Goal: Information Seeking & Learning: Learn about a topic

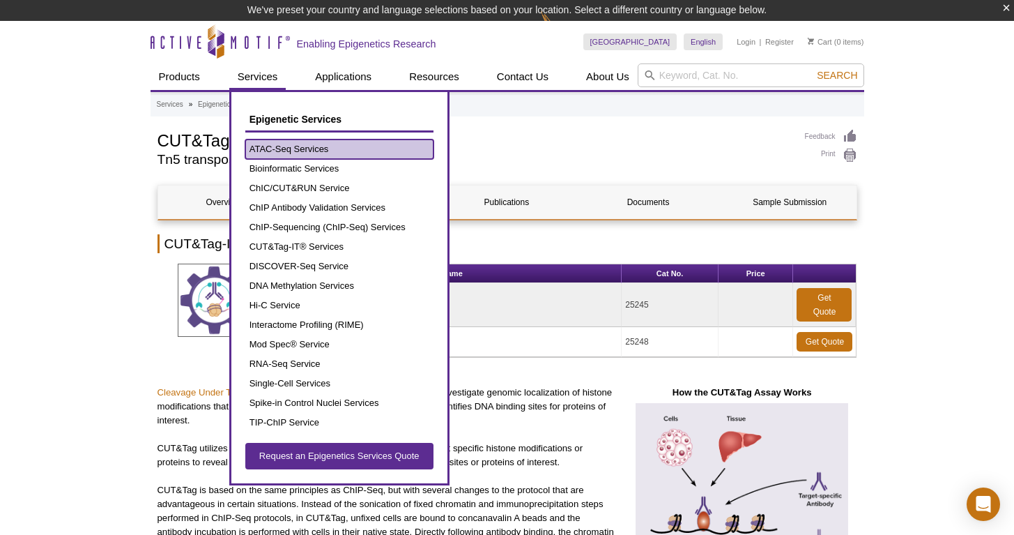
click at [280, 145] on link "ATAC-Seq Services" at bounding box center [339, 149] width 188 height 20
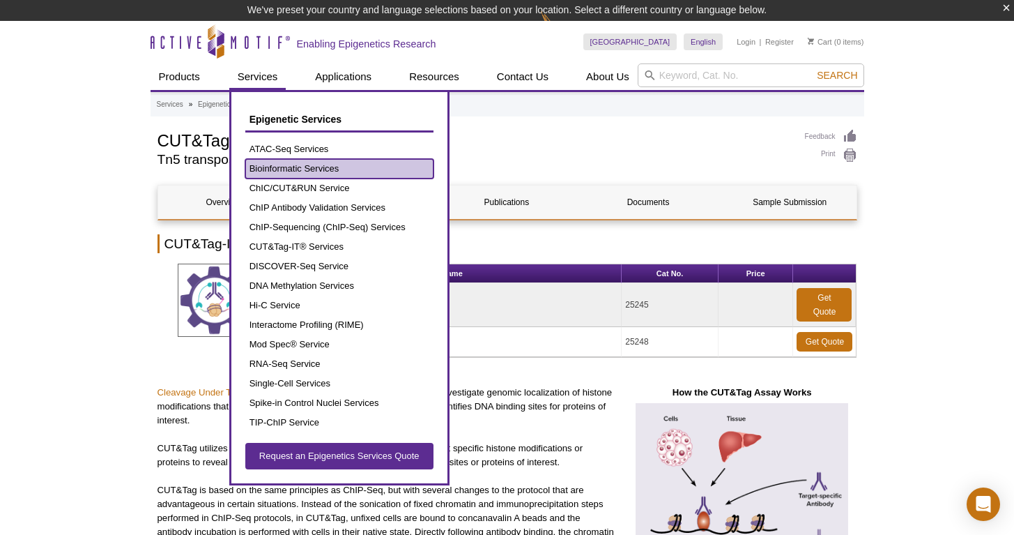
click at [281, 169] on link "Bioinformatic Services" at bounding box center [339, 169] width 188 height 20
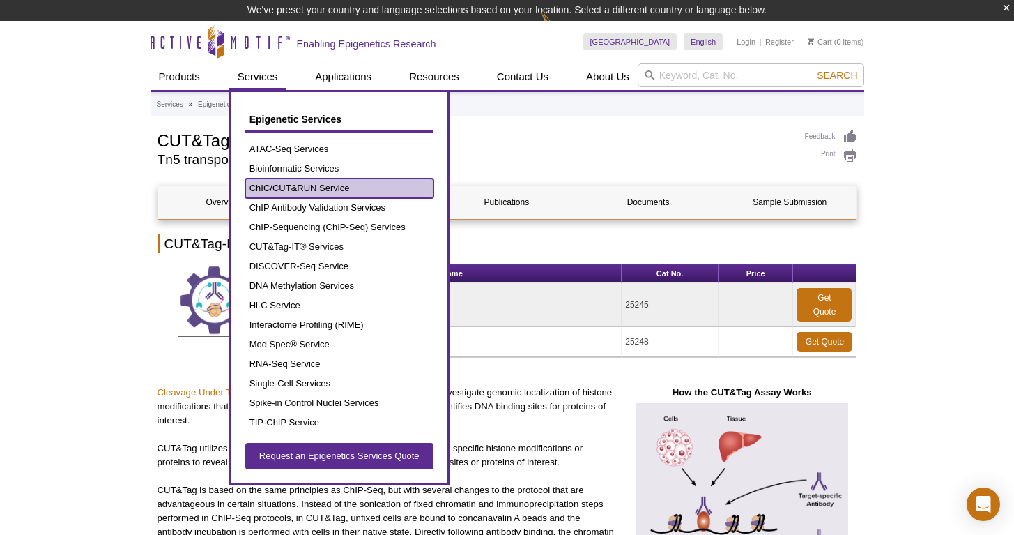
click at [282, 184] on link "ChIC/CUT&RUN Service" at bounding box center [339, 188] width 188 height 20
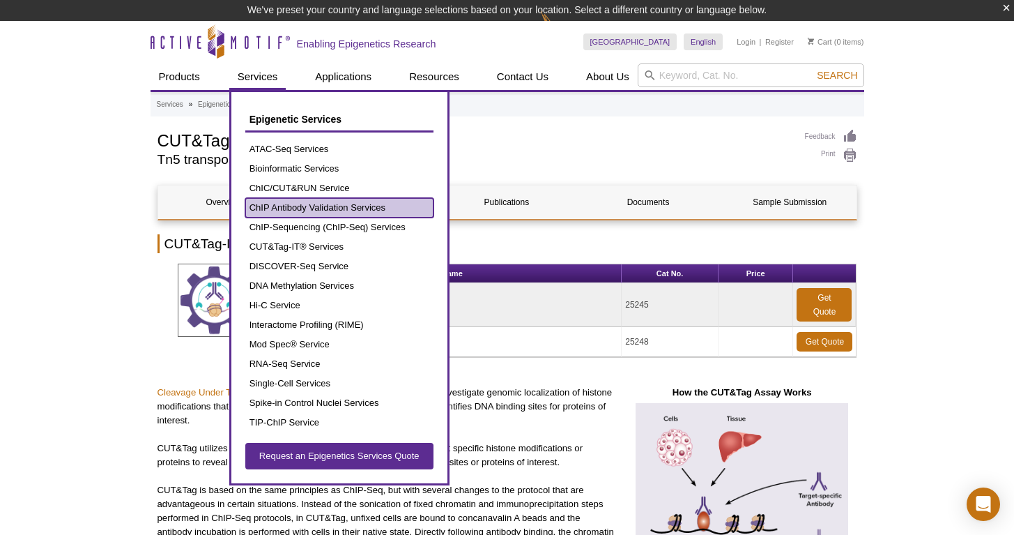
click at [284, 201] on link "ChIP Antibody Validation Services" at bounding box center [339, 208] width 188 height 20
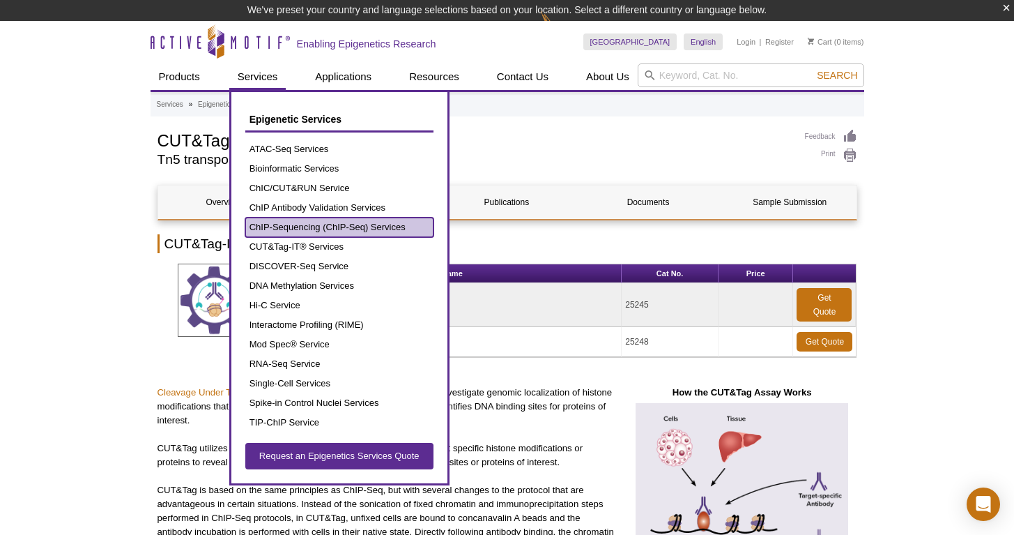
click at [287, 218] on link "ChIP-Sequencing (ChIP-Seq) Services" at bounding box center [339, 228] width 188 height 20
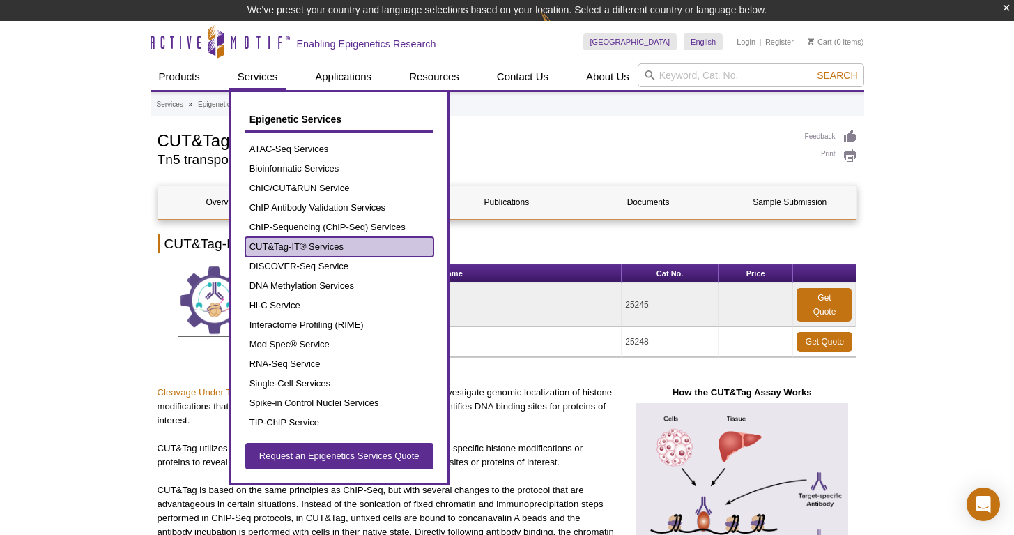
click at [296, 241] on link "CUT&Tag-IT® Services" at bounding box center [339, 247] width 188 height 20
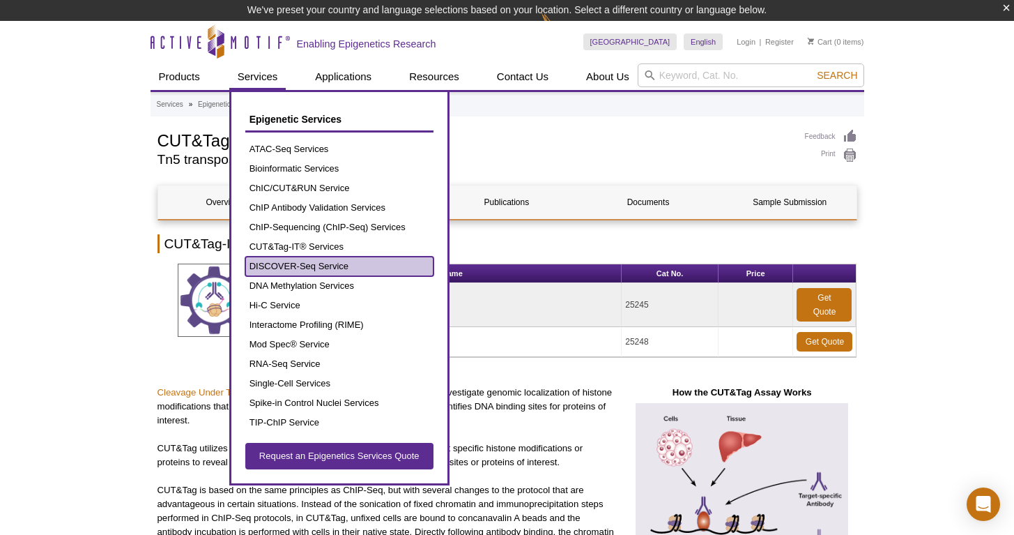
click at [295, 264] on link "DISCOVER-Seq Service" at bounding box center [339, 267] width 188 height 20
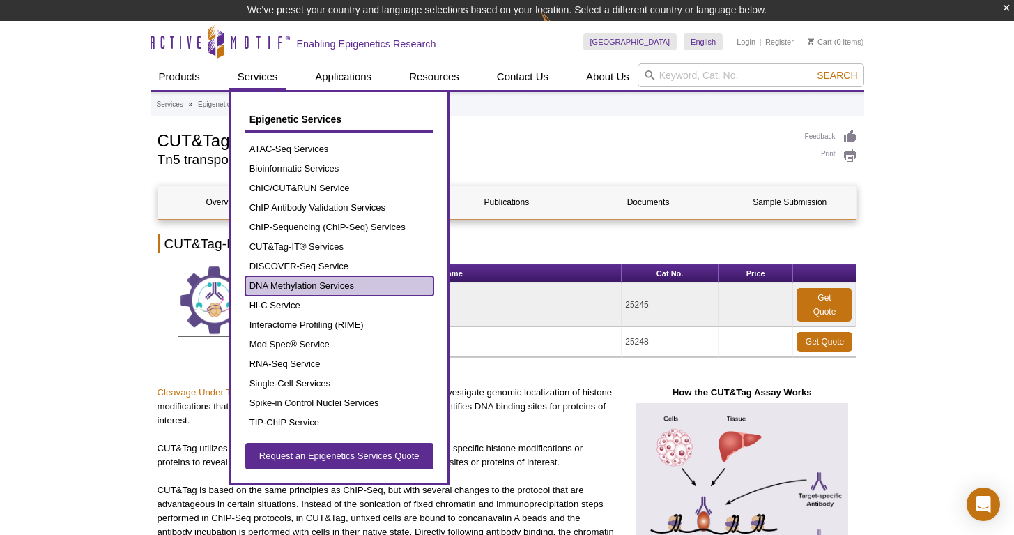
click at [293, 284] on link "DNA Methylation Services" at bounding box center [339, 286] width 188 height 20
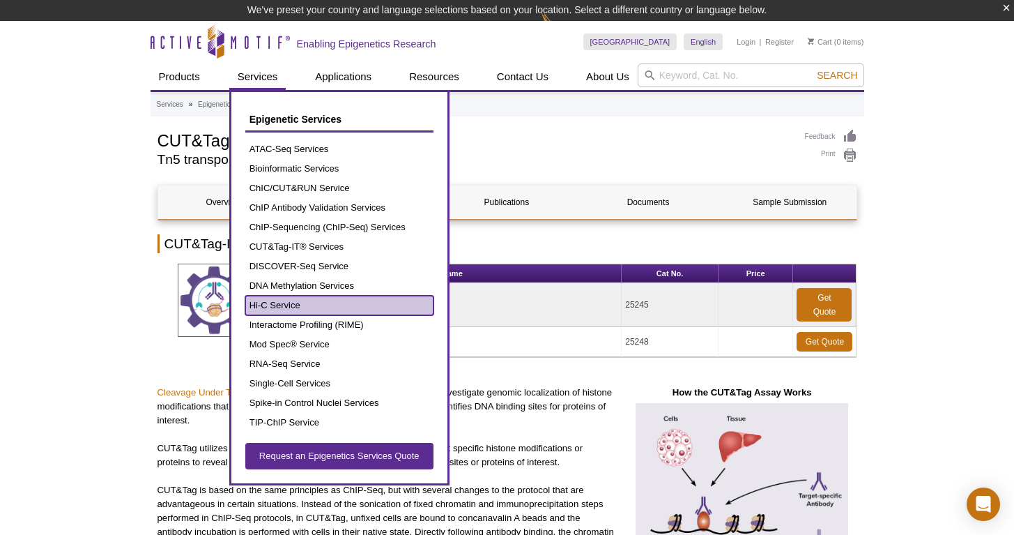
click at [284, 303] on link "Hi-C Service" at bounding box center [339, 306] width 188 height 20
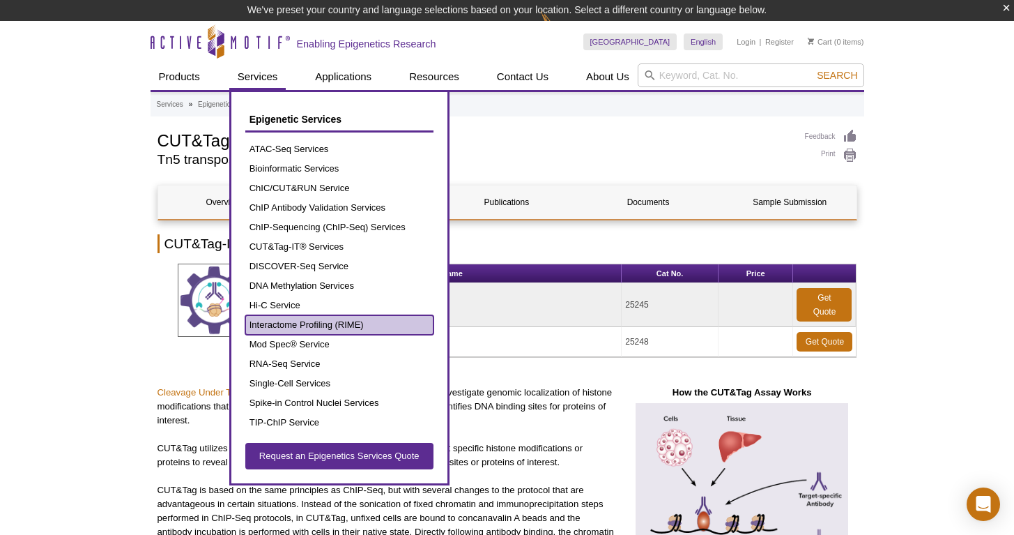
click at [289, 319] on link "Interactome Profiling (RIME)" at bounding box center [339, 325] width 188 height 20
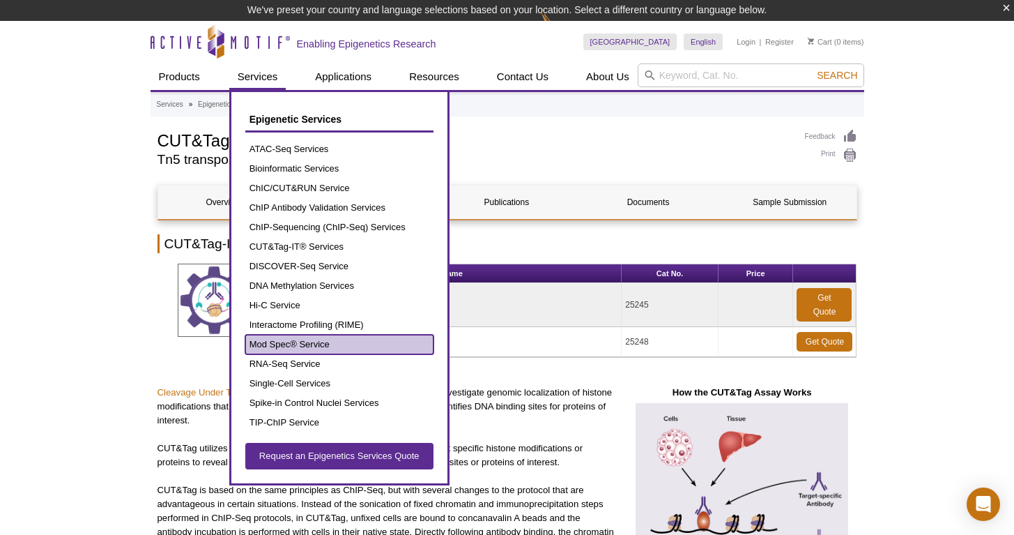
click at [284, 341] on link "Mod Spec® Service" at bounding box center [339, 345] width 188 height 20
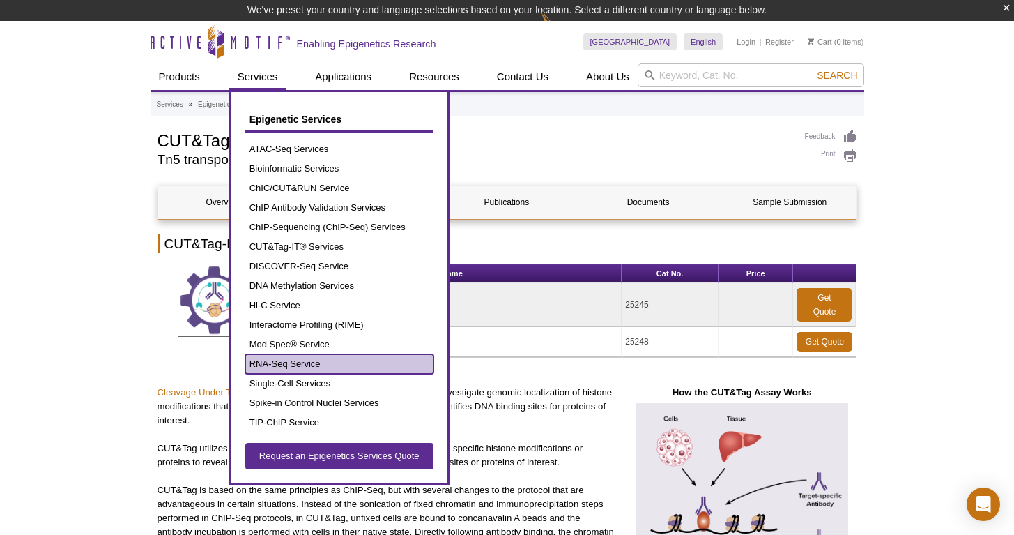
click at [282, 356] on link "RNA-Seq Service" at bounding box center [339, 364] width 188 height 20
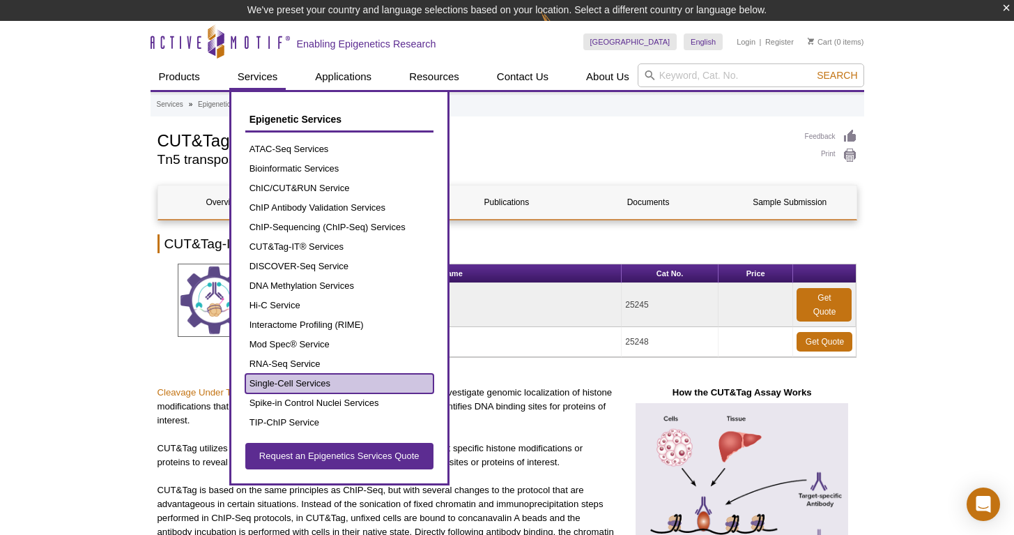
click at [279, 380] on link "Single-Cell Services" at bounding box center [339, 384] width 188 height 20
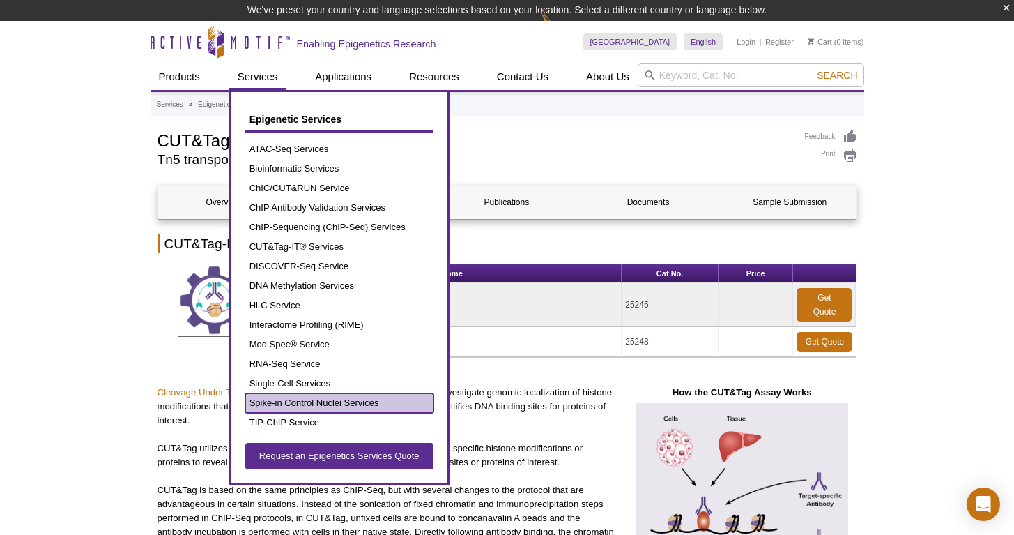
click at [281, 404] on link "Spike-in Control Nuclei Services" at bounding box center [339, 403] width 188 height 20
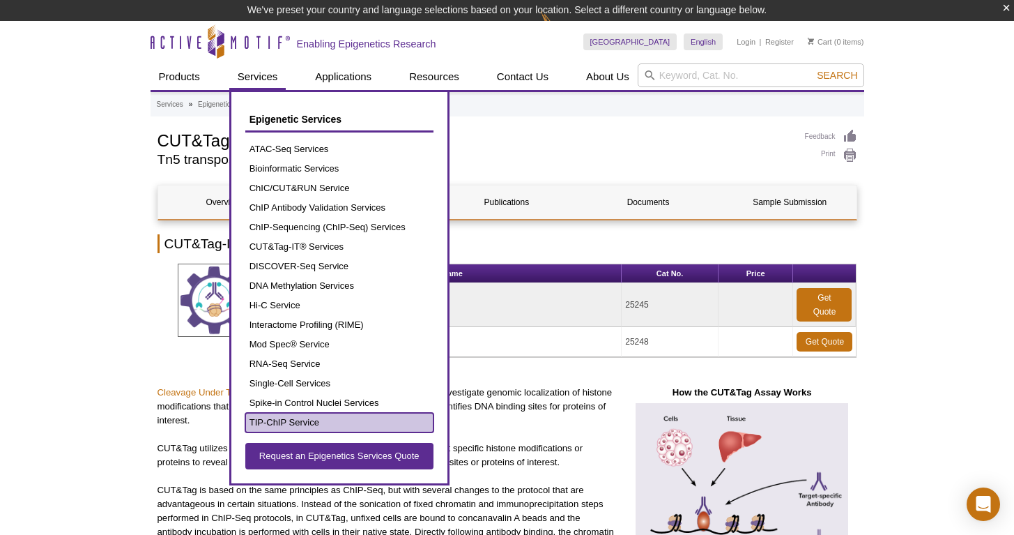
click at [280, 419] on link "TIP-ChIP Service" at bounding box center [339, 423] width 188 height 20
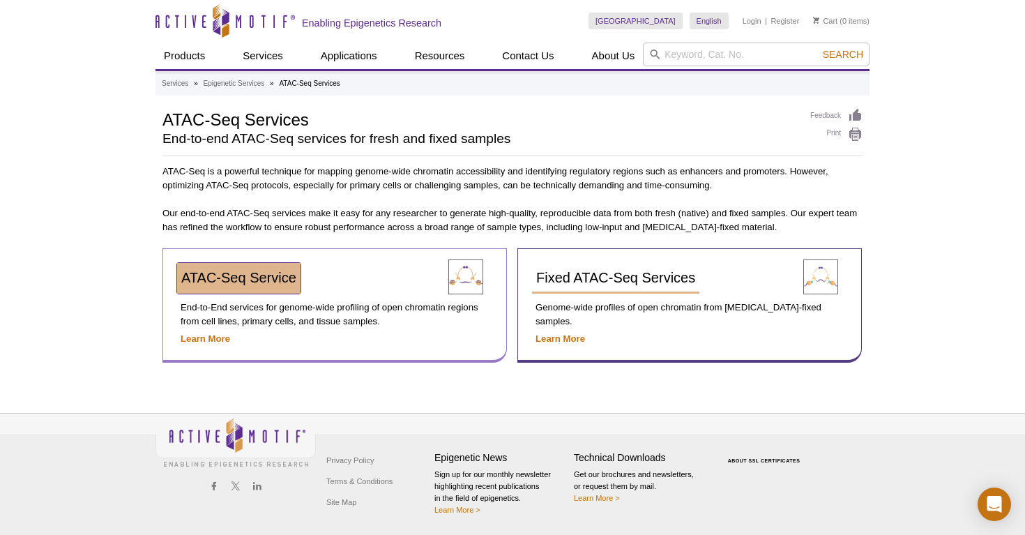
click at [228, 276] on span "ATAC-Seq Service" at bounding box center [238, 277] width 115 height 15
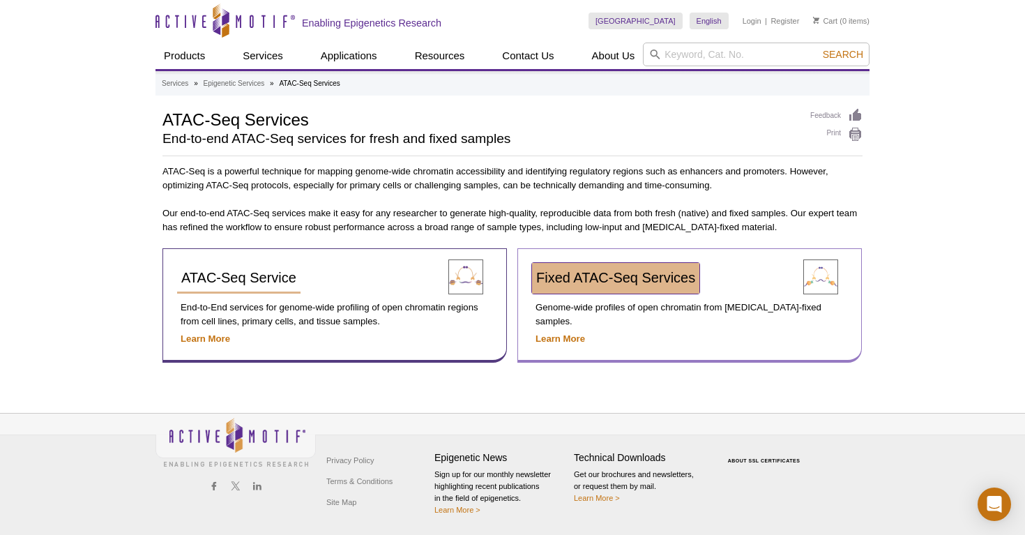
click at [601, 275] on span "Fixed ATAC-Seq Services" at bounding box center [615, 277] width 159 height 15
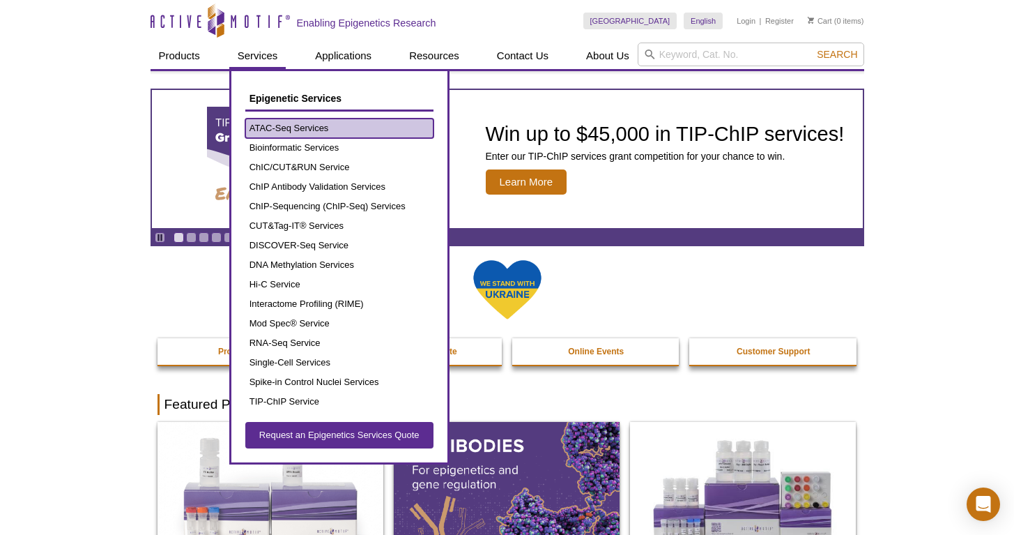
click at [283, 123] on link "ATAC-Seq Services" at bounding box center [339, 129] width 188 height 20
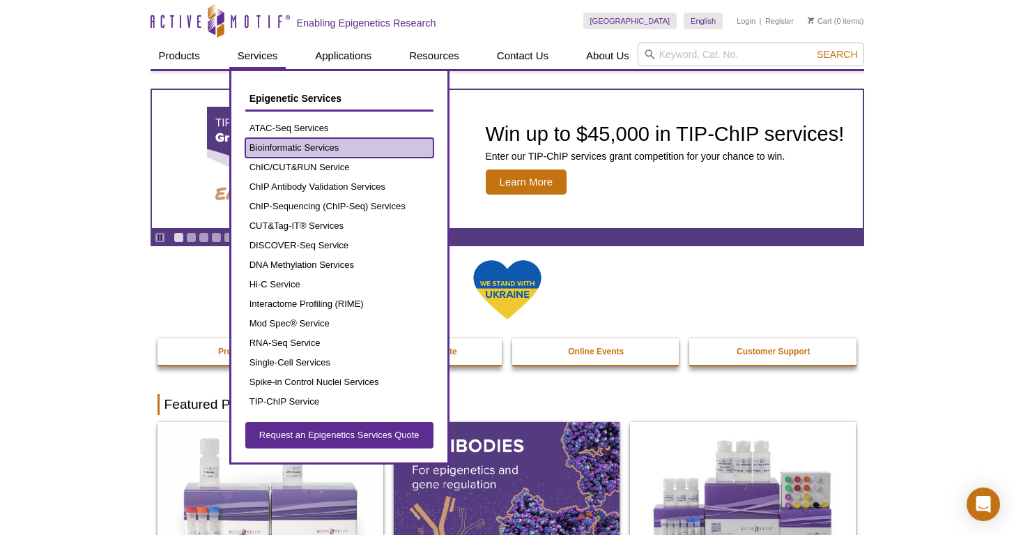
click at [284, 142] on link "Bioinformatic Services" at bounding box center [339, 148] width 188 height 20
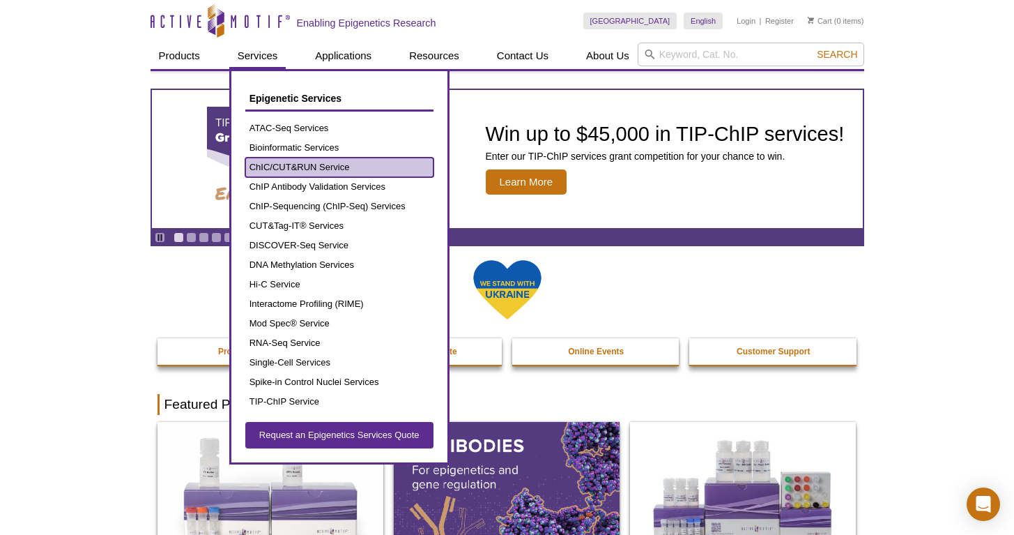
click at [287, 165] on link "ChIC/CUT&RUN Service" at bounding box center [339, 168] width 188 height 20
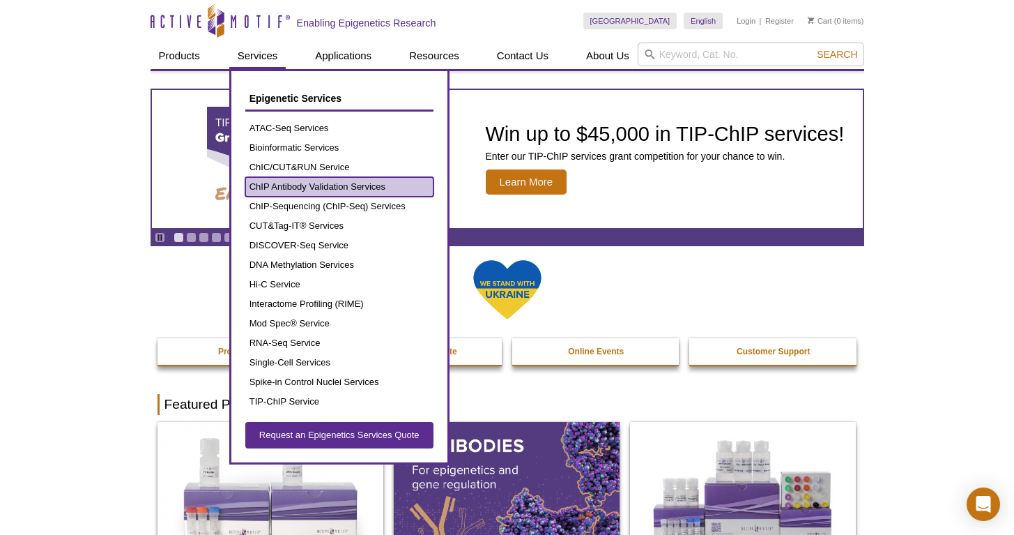
click at [289, 180] on link "ChIP Antibody Validation Services" at bounding box center [339, 187] width 188 height 20
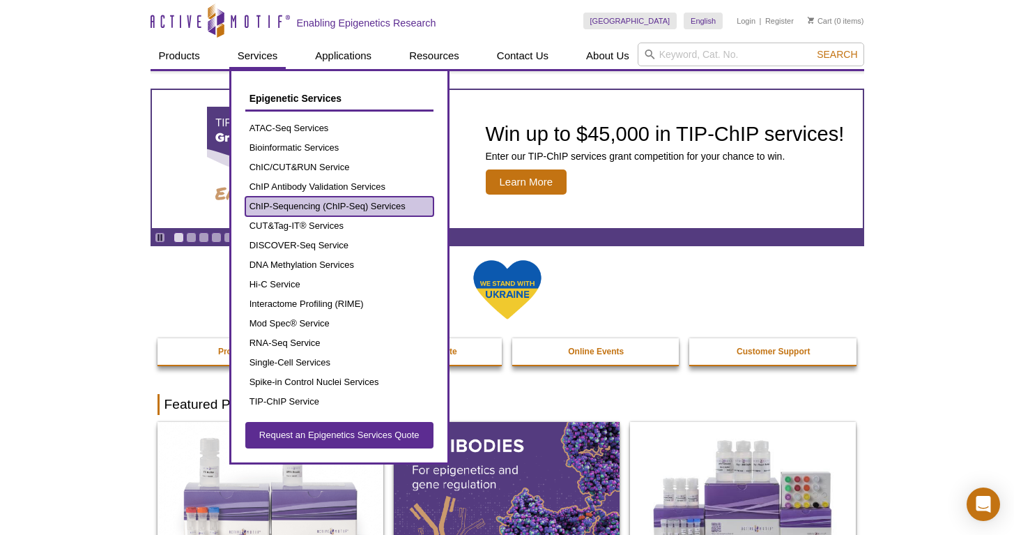
click at [296, 213] on link "ChIP-Sequencing (ChIP-Seq) Services" at bounding box center [339, 207] width 188 height 20
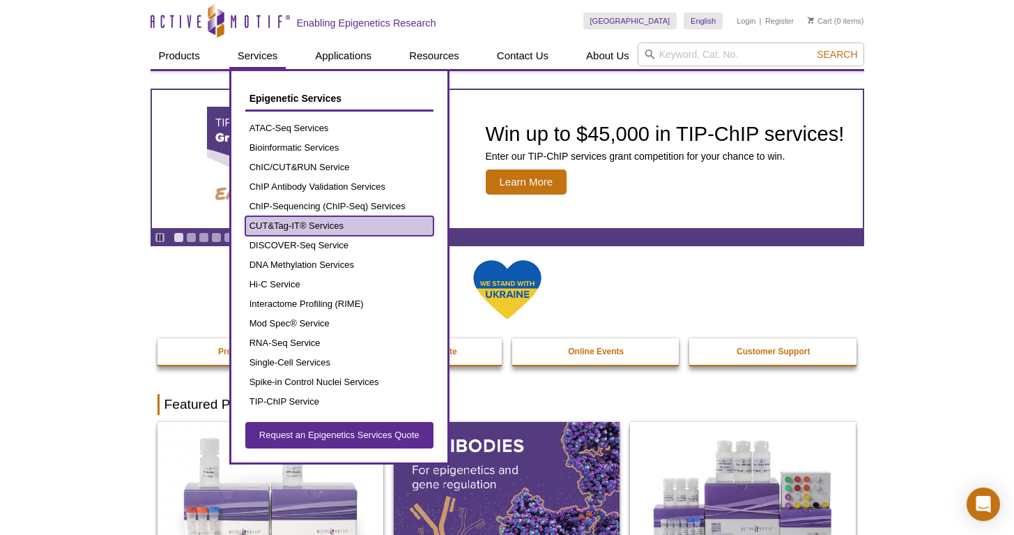
click at [300, 231] on link "CUT&Tag-IT® Services" at bounding box center [339, 226] width 188 height 20
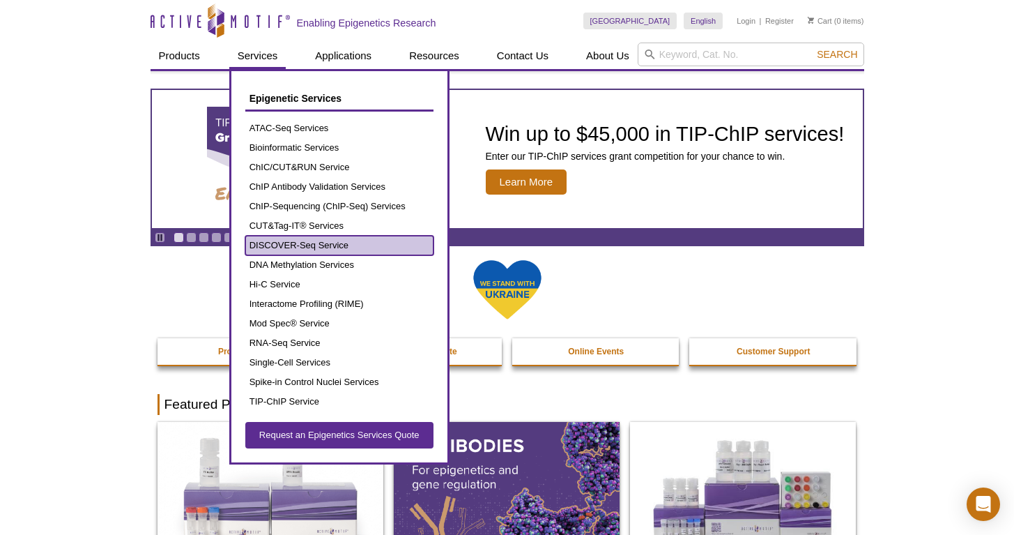
click at [303, 245] on link "DISCOVER-Seq Service" at bounding box center [339, 246] width 188 height 20
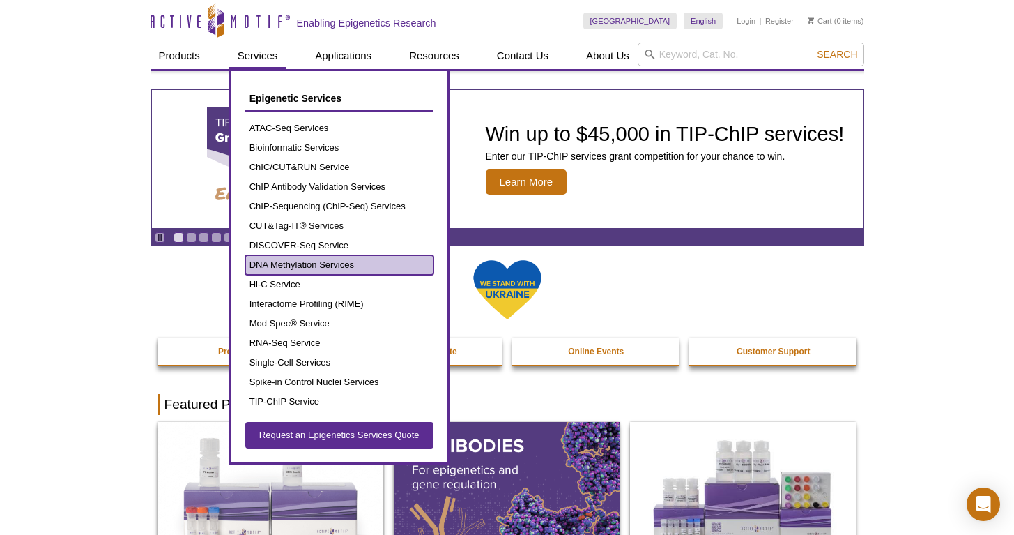
click at [308, 261] on link "DNA Methylation Services" at bounding box center [339, 265] width 188 height 20
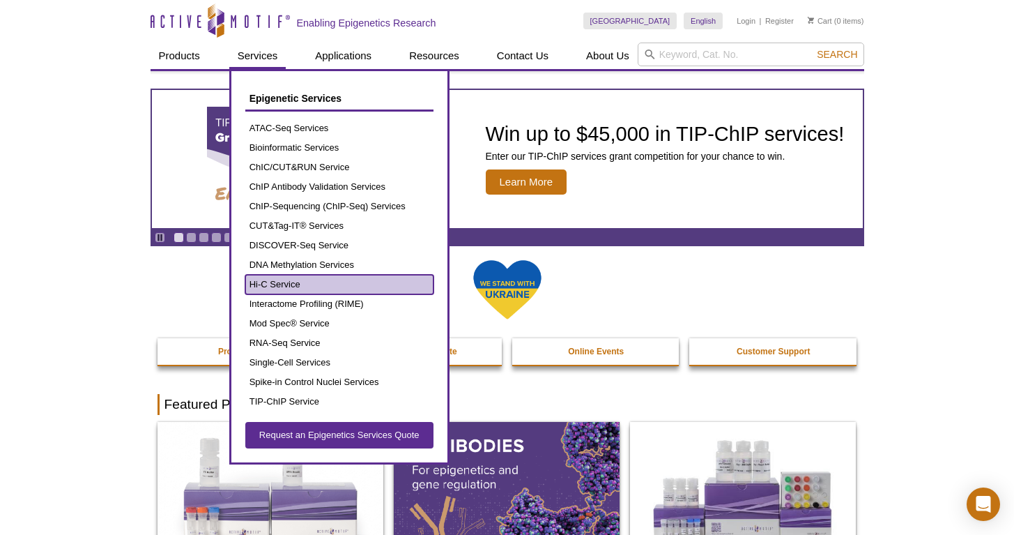
click at [292, 280] on link "Hi-C Service" at bounding box center [339, 285] width 188 height 20
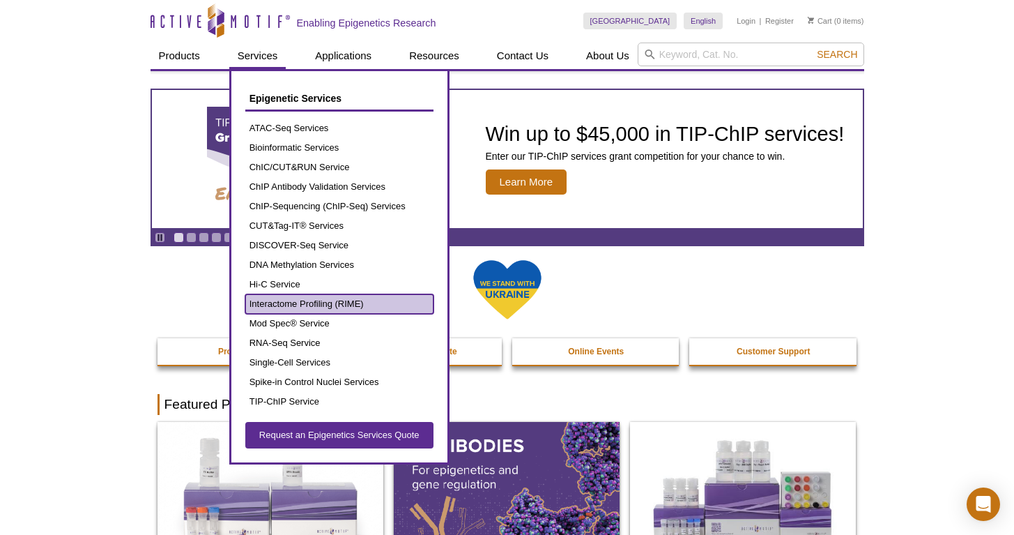
click at [298, 295] on link "Interactome Profiling (RIME)" at bounding box center [339, 304] width 188 height 20
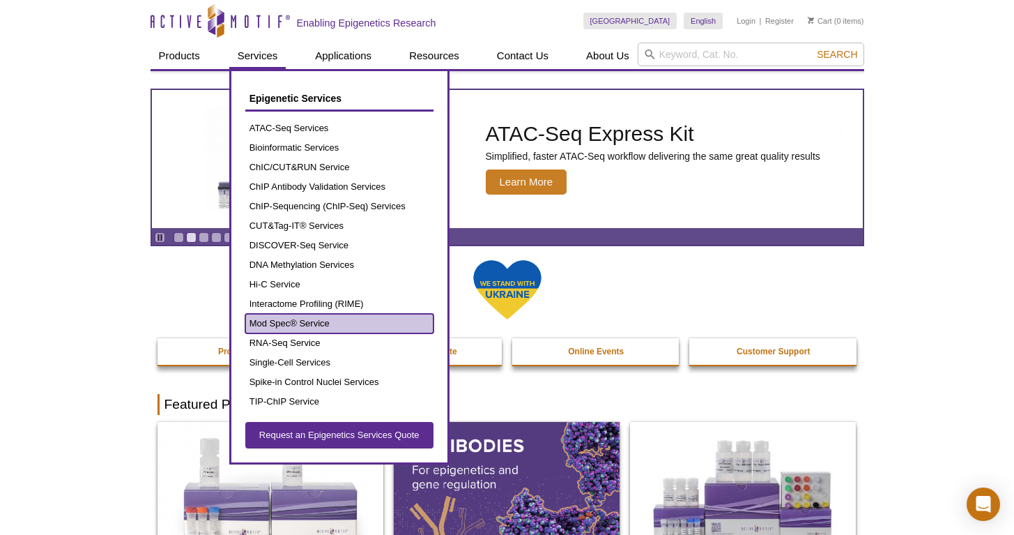
click at [300, 320] on link "Mod Spec® Service" at bounding box center [339, 324] width 188 height 20
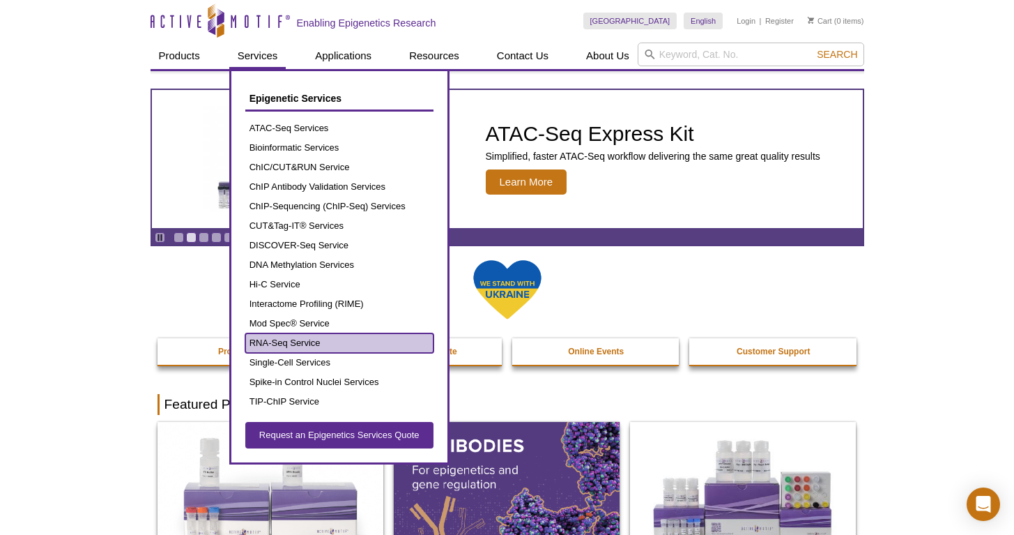
click at [291, 347] on link "RNA-Seq Service" at bounding box center [339, 343] width 188 height 20
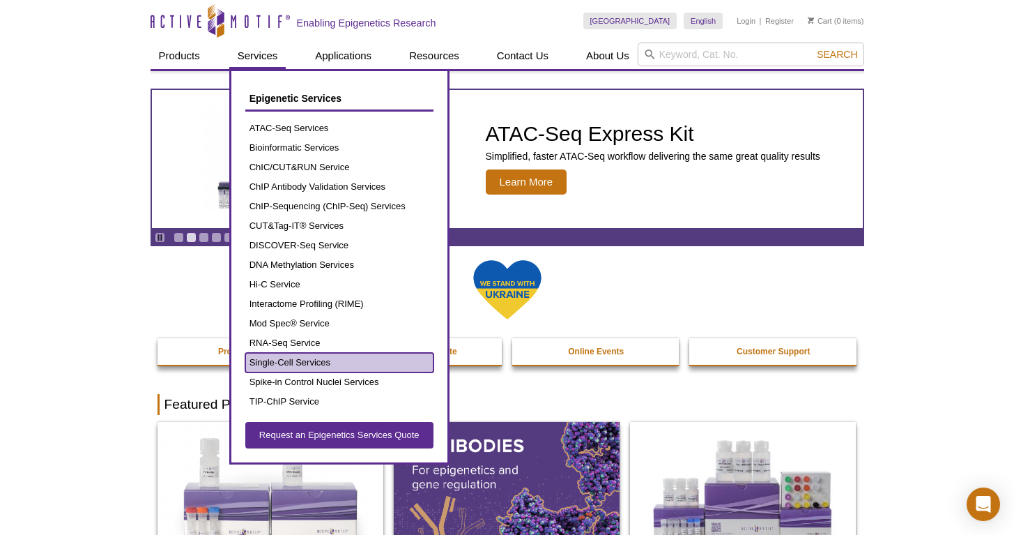
click at [289, 358] on link "Single-Cell Services" at bounding box center [339, 363] width 188 height 20
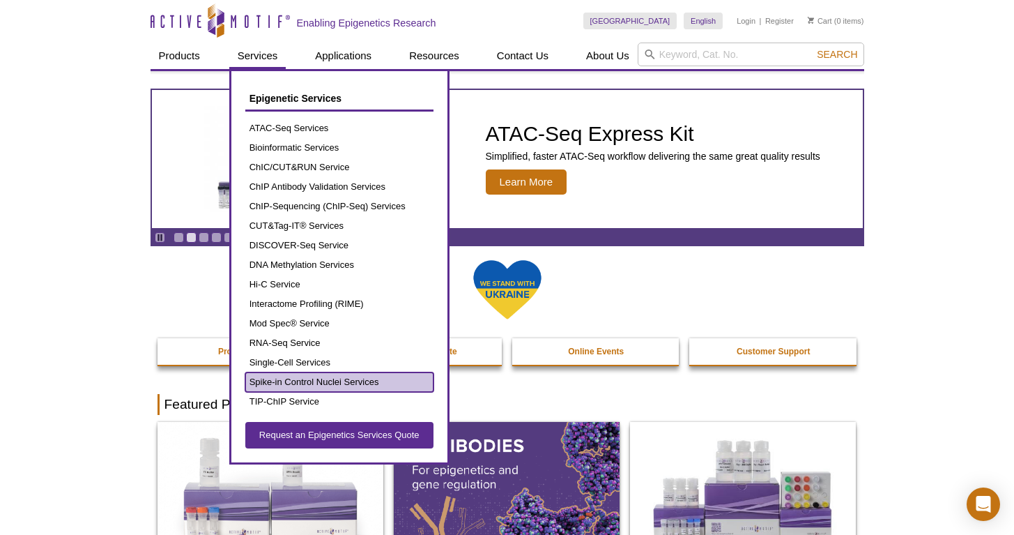
click at [289, 374] on link "Spike-in Control Nuclei Services" at bounding box center [339, 382] width 188 height 20
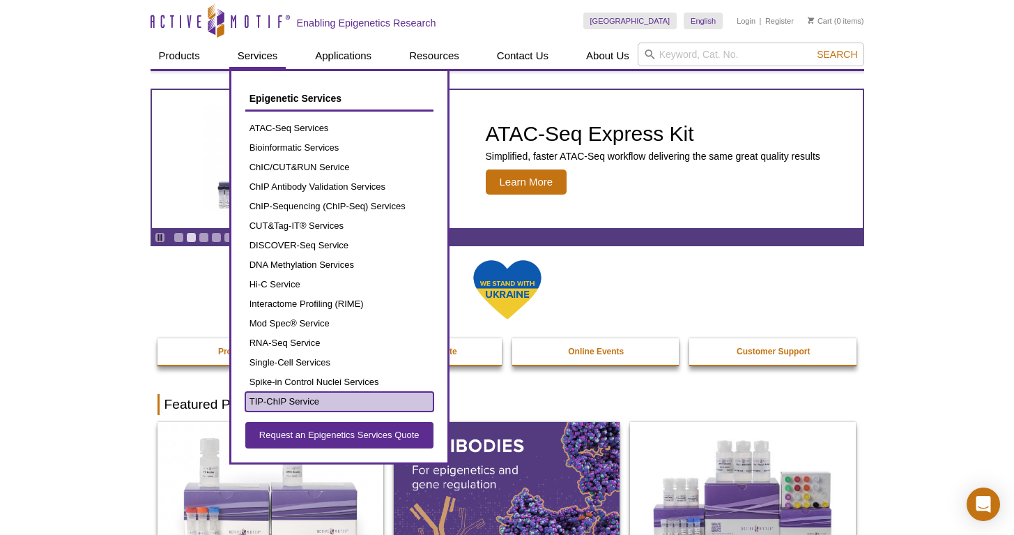
click at [284, 397] on link "TIP-ChIP Service" at bounding box center [339, 402] width 188 height 20
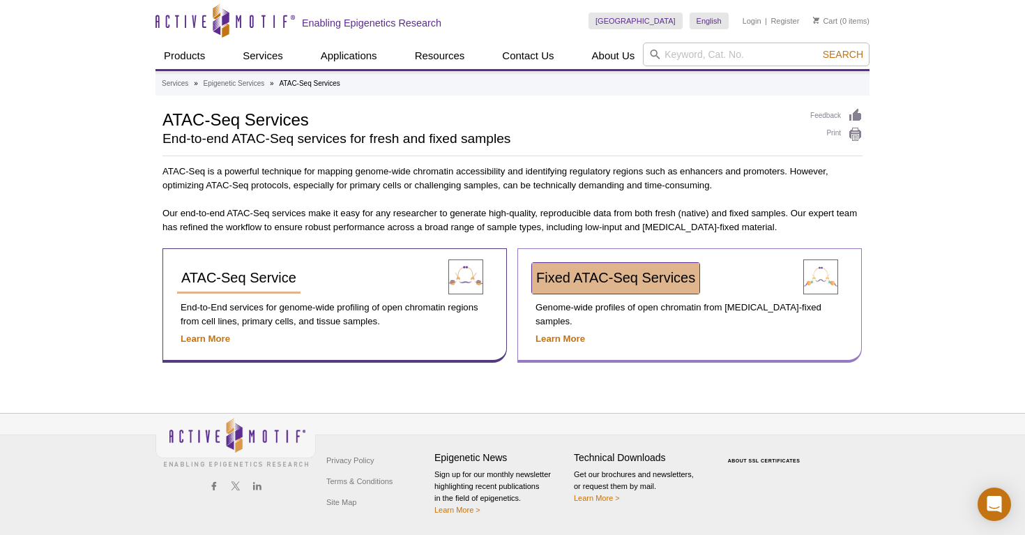
drag, startPoint x: 612, startPoint y: 290, endPoint x: 593, endPoint y: 287, distance: 19.0
click at [613, 290] on link "Fixed ATAC-Seq Services" at bounding box center [615, 278] width 167 height 31
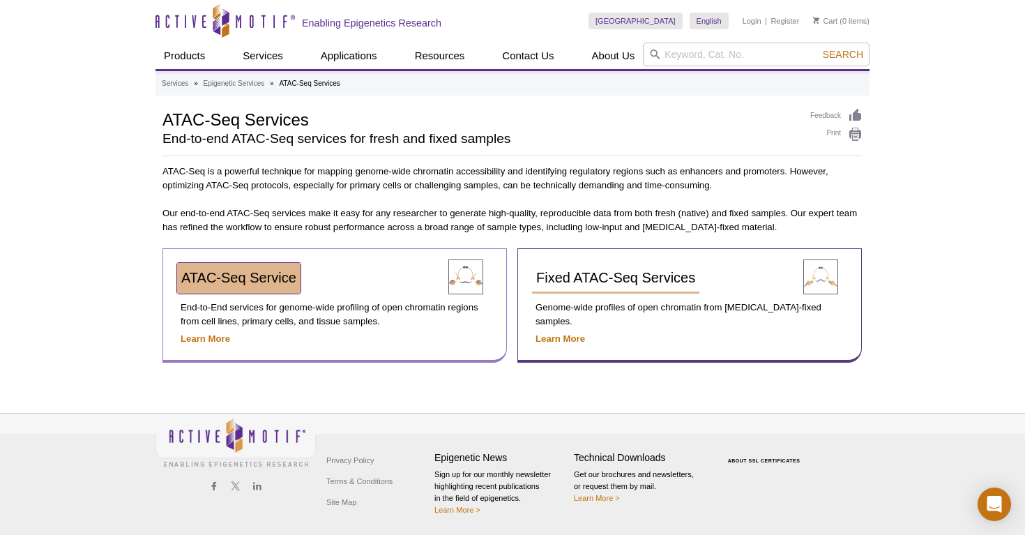
click at [248, 288] on link "ATAC-Seq Service" at bounding box center [238, 278] width 123 height 31
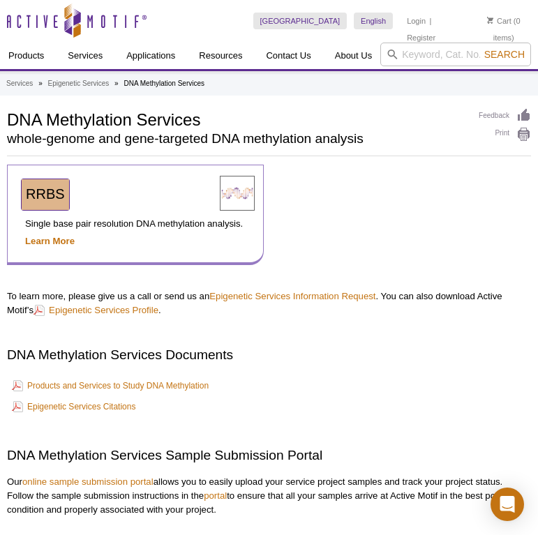
click at [55, 192] on span "RRBS" at bounding box center [45, 193] width 39 height 15
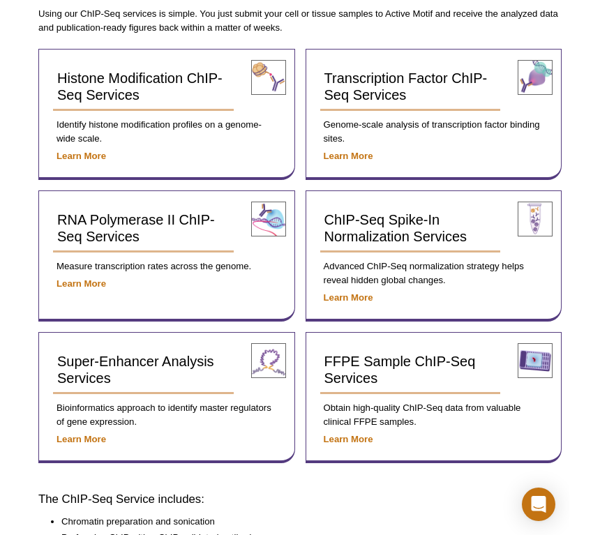
scroll to position [542, 0]
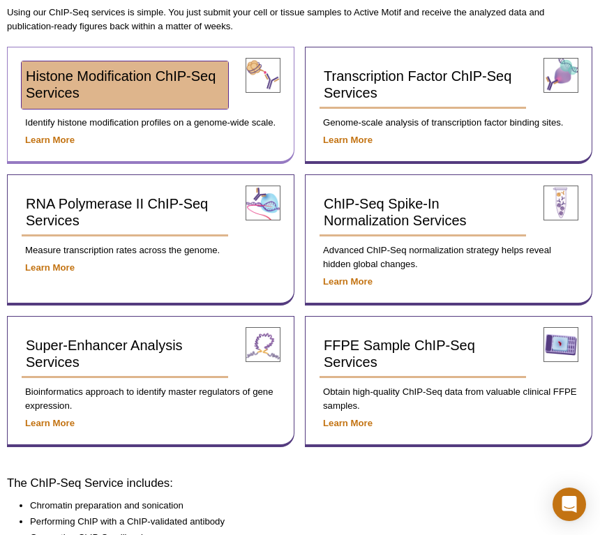
click at [144, 78] on span "Histone Modification ChIP-Seq Services" at bounding box center [121, 84] width 190 height 32
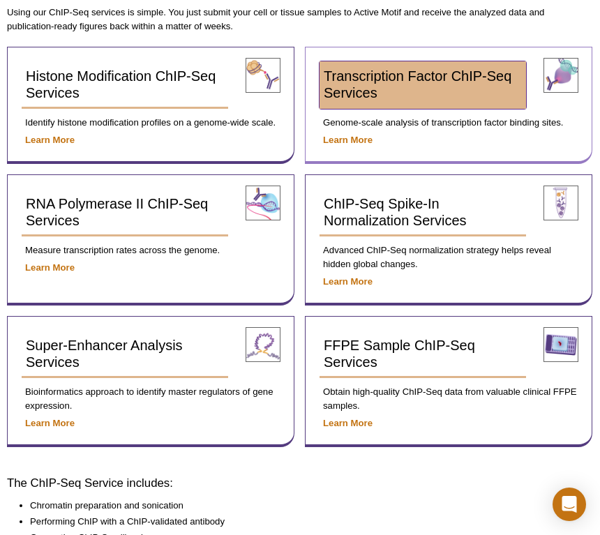
click at [345, 91] on span "Transcription Factor ChIP-Seq Services" at bounding box center [417, 84] width 188 height 32
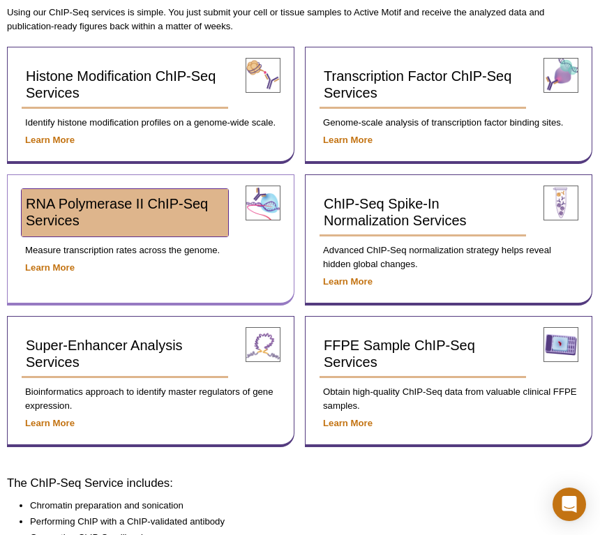
click at [141, 202] on span "RNA Polymerase II ChIP-Seq Services" at bounding box center [117, 212] width 182 height 32
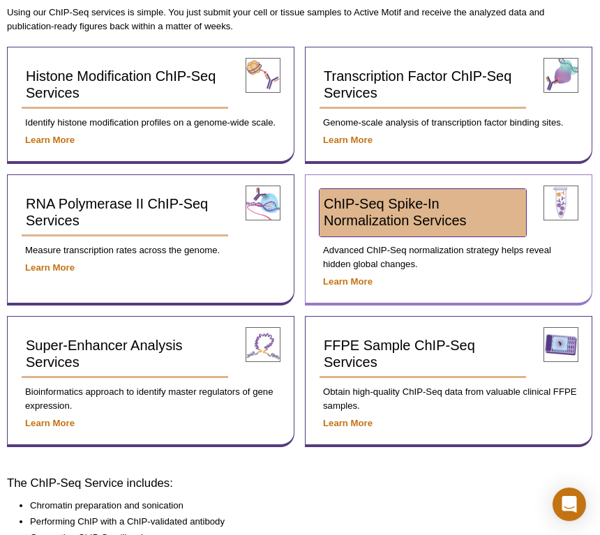
click at [372, 201] on span "ChIP-Seq Spike-In Normalization Services" at bounding box center [394, 212] width 143 height 32
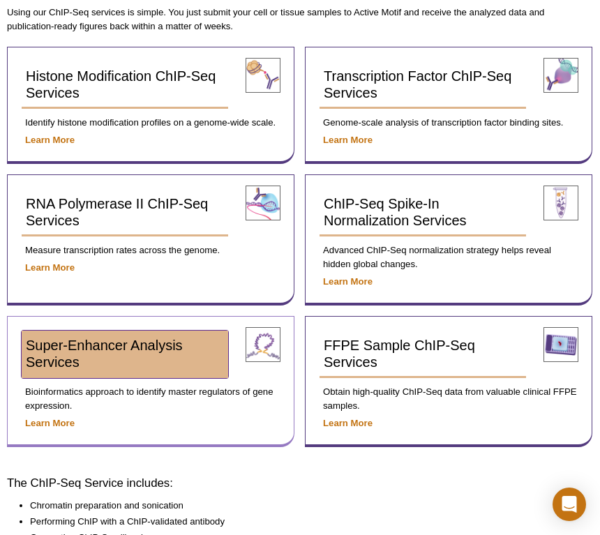
click at [59, 344] on span "Super-Enhancer Analysis Services" at bounding box center [104, 353] width 157 height 32
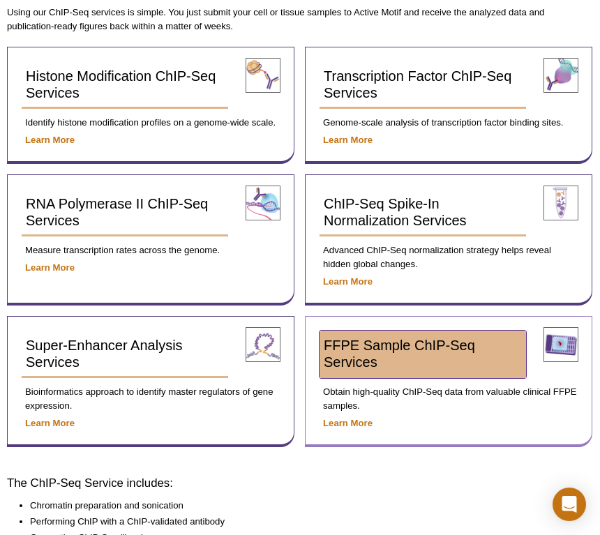
click at [411, 341] on span "FFPE Sample ChIP-Seq Services" at bounding box center [398, 353] width 151 height 32
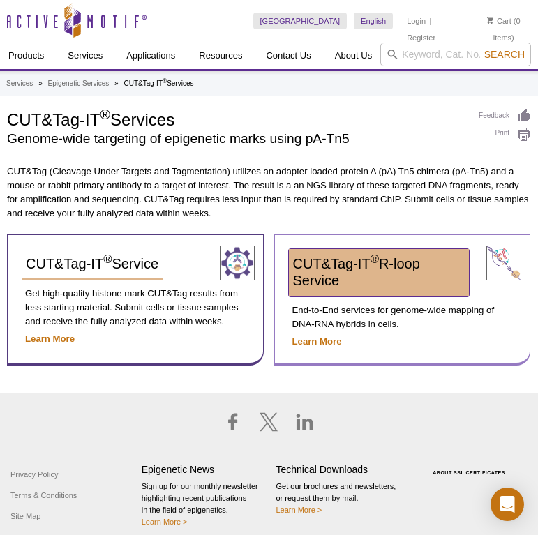
click at [330, 264] on span "CUT&Tag-IT ® R-loop Service" at bounding box center [356, 272] width 127 height 32
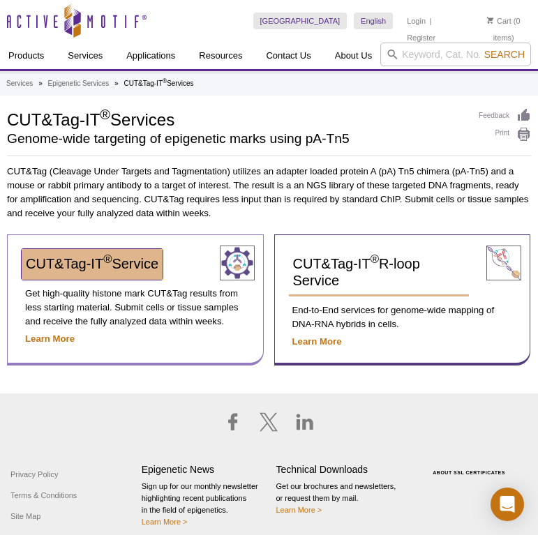
click at [134, 261] on span "CUT&Tag-IT ® Service" at bounding box center [92, 263] width 132 height 15
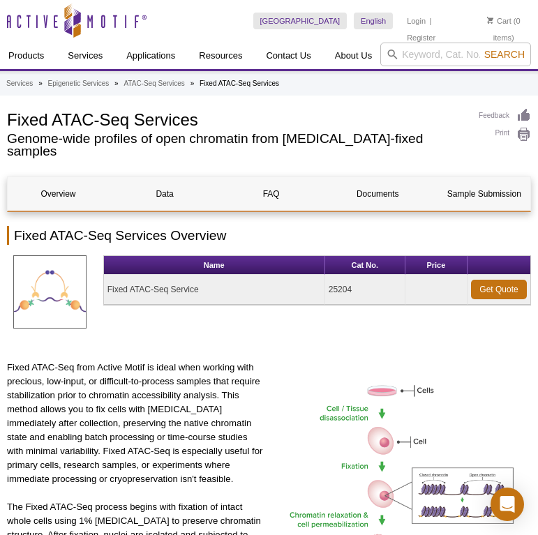
select select "[GEOGRAPHIC_DATA]"
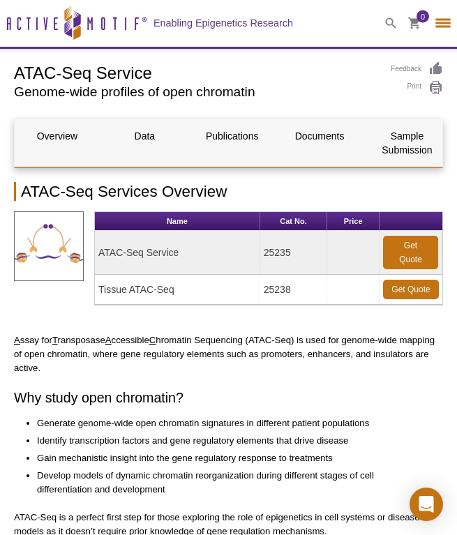
select select "[GEOGRAPHIC_DATA]"
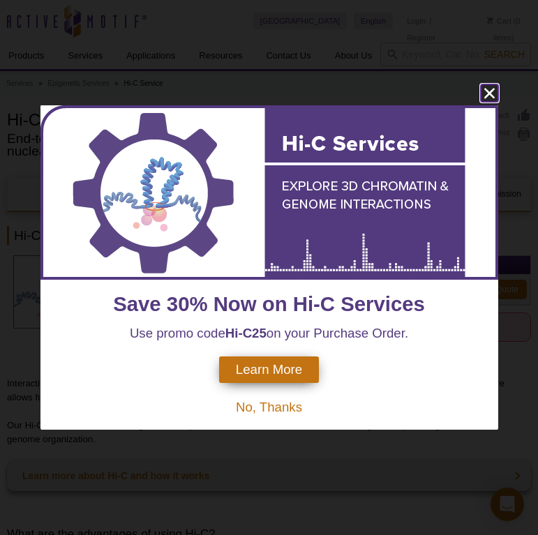
click at [490, 91] on icon "close" at bounding box center [488, 94] width 10 height 10
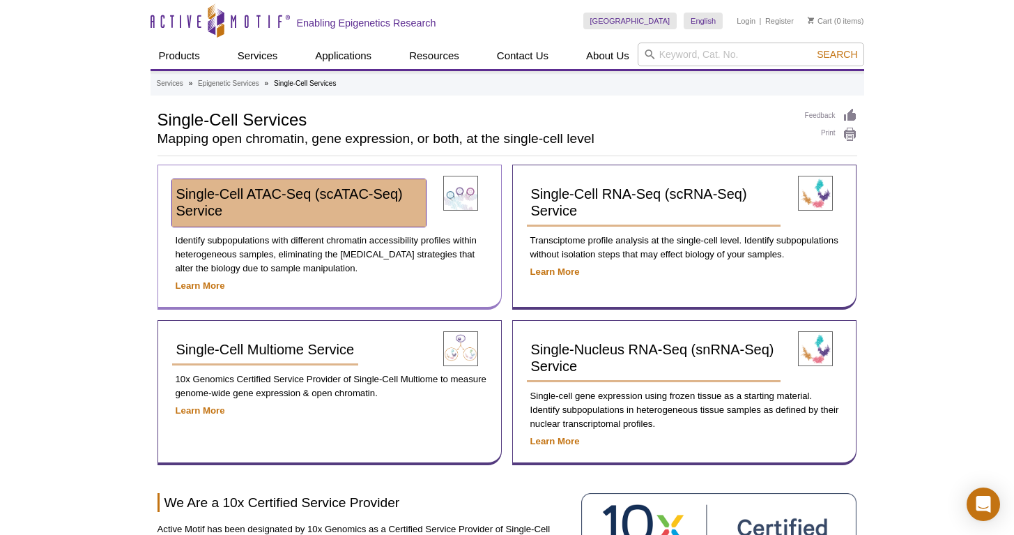
click at [298, 204] on link "Single-Cell ATAC-Seq (scATAC-Seq) Service" at bounding box center [299, 202] width 254 height 47
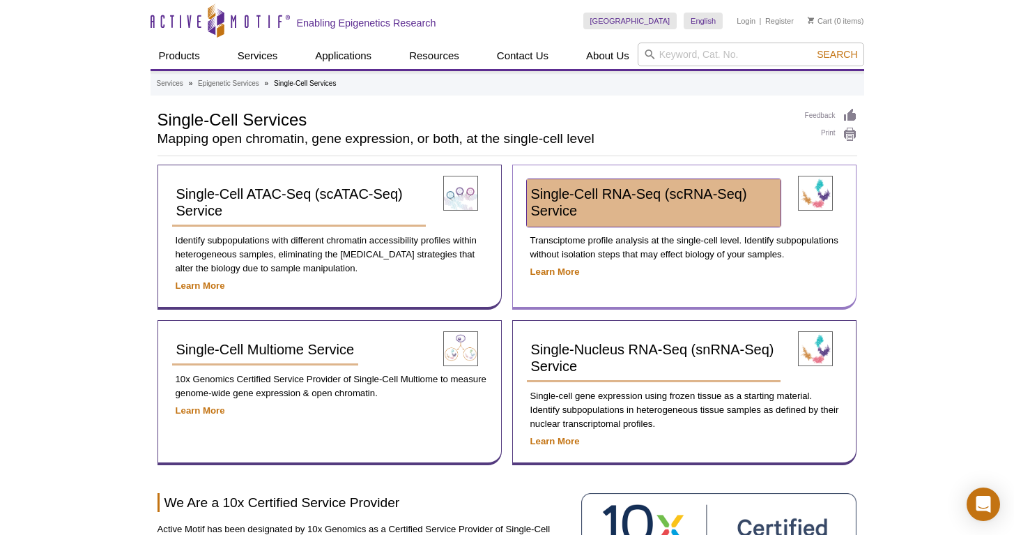
click at [580, 194] on span "Single-Cell RNA-Seq (scRNA-Seq) Service" at bounding box center [639, 202] width 216 height 32
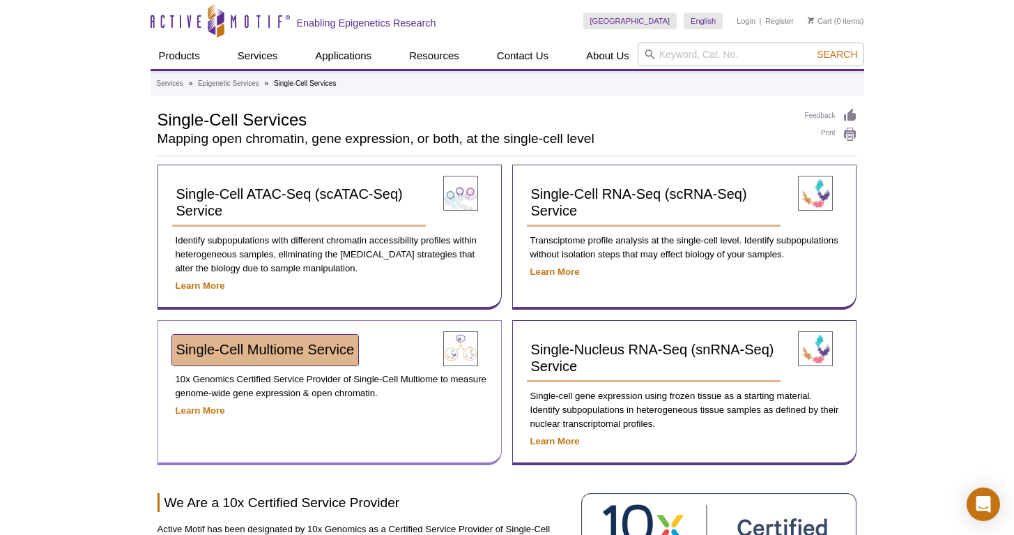
click at [260, 342] on span "Single-Cell Multiome Service​" at bounding box center [265, 349] width 178 height 15
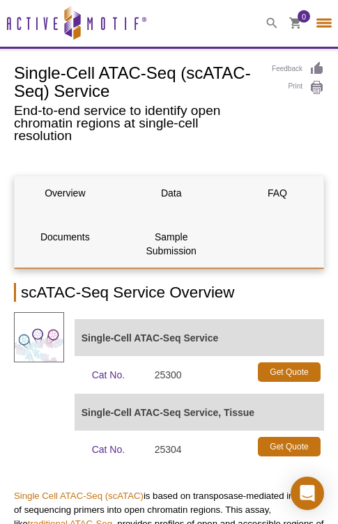
select select "[GEOGRAPHIC_DATA]"
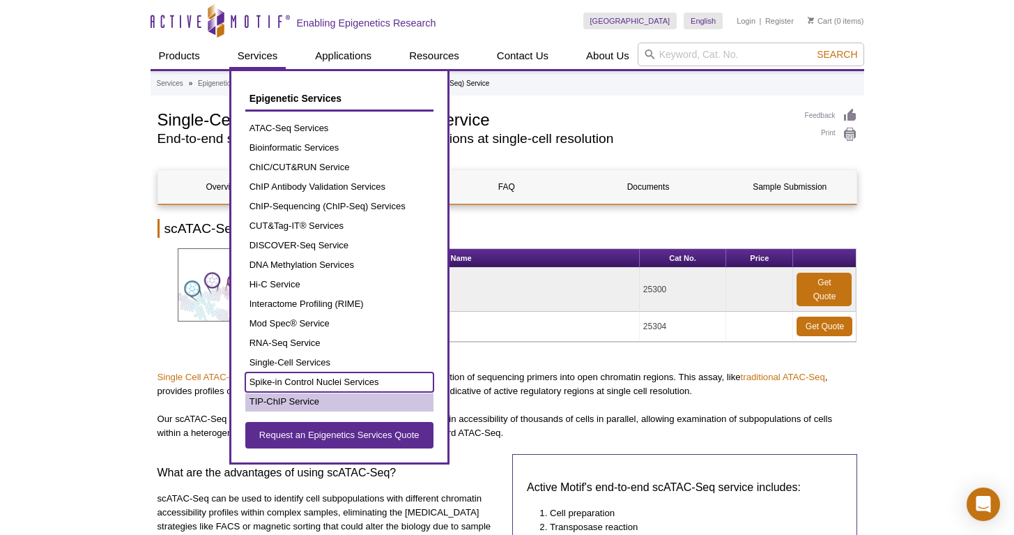
drag, startPoint x: 307, startPoint y: 390, endPoint x: 289, endPoint y: 397, distance: 19.0
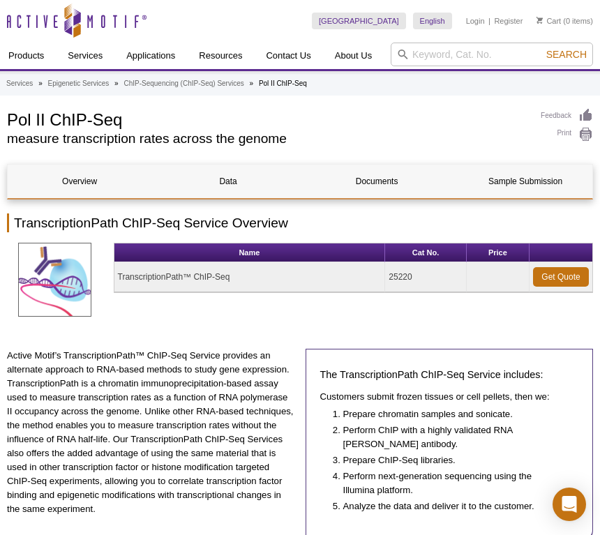
click at [10, 117] on h1 "Pol II ChIP-Seq" at bounding box center [266, 118] width 519 height 21
drag, startPoint x: 13, startPoint y: 116, endPoint x: 126, endPoint y: 114, distance: 113.7
click at [126, 114] on h1 "Pol II ChIP-Seq" at bounding box center [266, 118] width 519 height 21
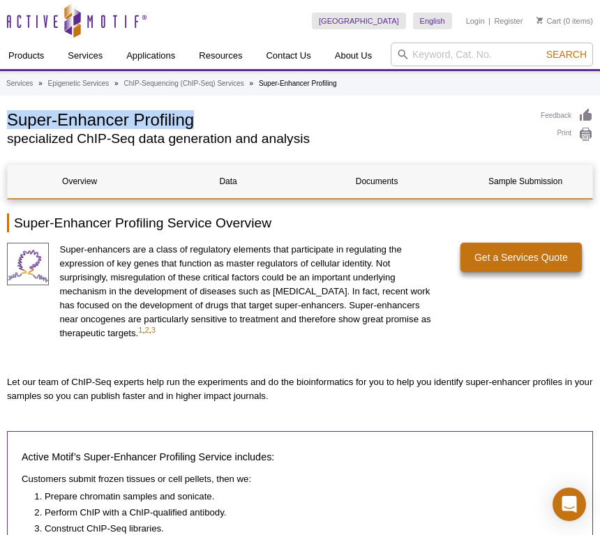
drag, startPoint x: 5, startPoint y: 117, endPoint x: 206, endPoint y: 116, distance: 201.5
copy h1 "Super-Enhancer Profiling"
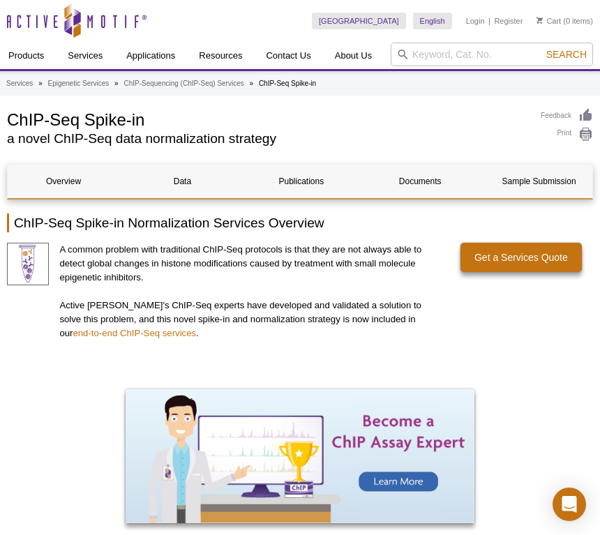
click at [10, 126] on h1 "ChIP-Seq Spike-in" at bounding box center [266, 118] width 519 height 21
drag, startPoint x: 3, startPoint y: 127, endPoint x: 149, endPoint y: 120, distance: 145.9
copy h1 "ChIP-Seq Spike-in"
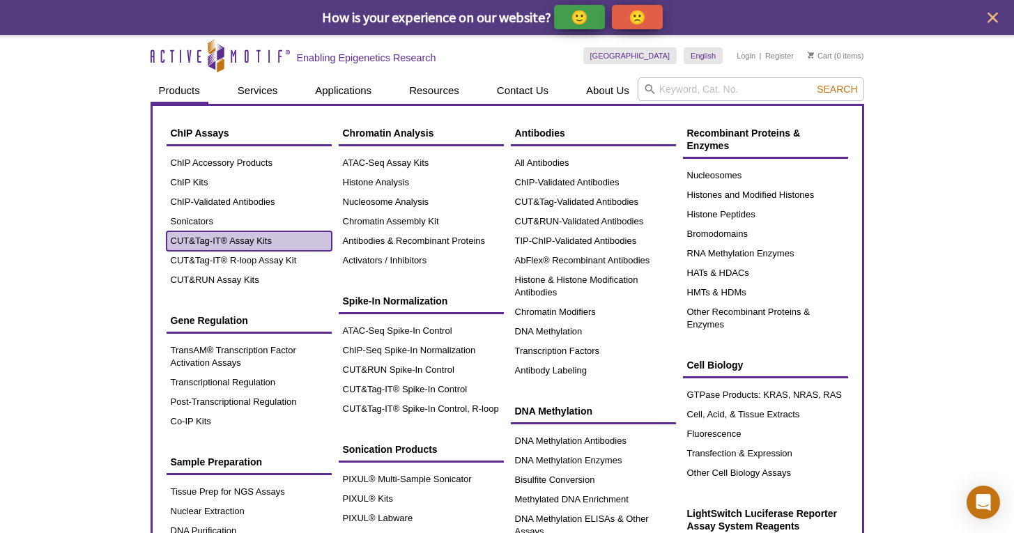
click at [238, 242] on link "CUT&Tag-IT® Assay Kits" at bounding box center [249, 241] width 165 height 20
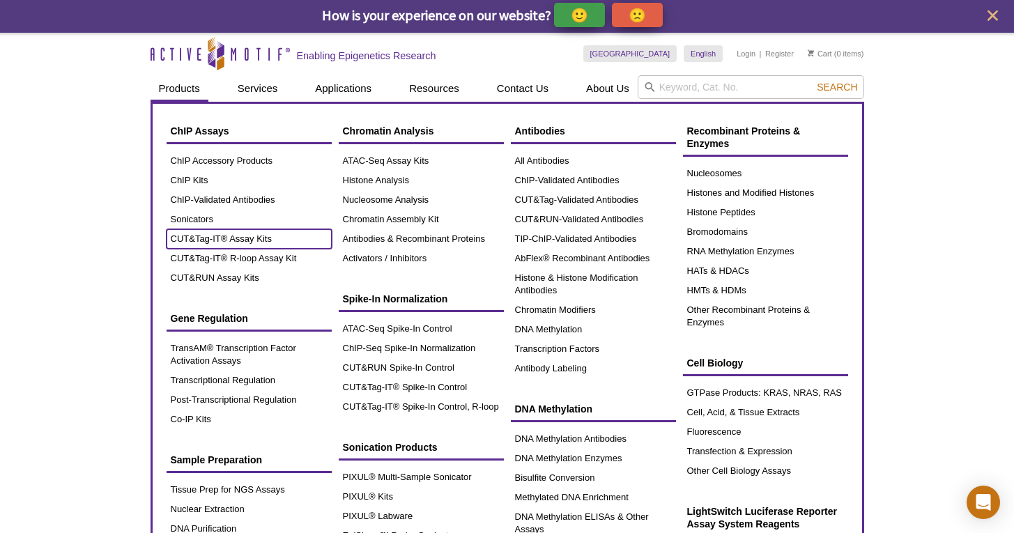
scroll to position [3, 0]
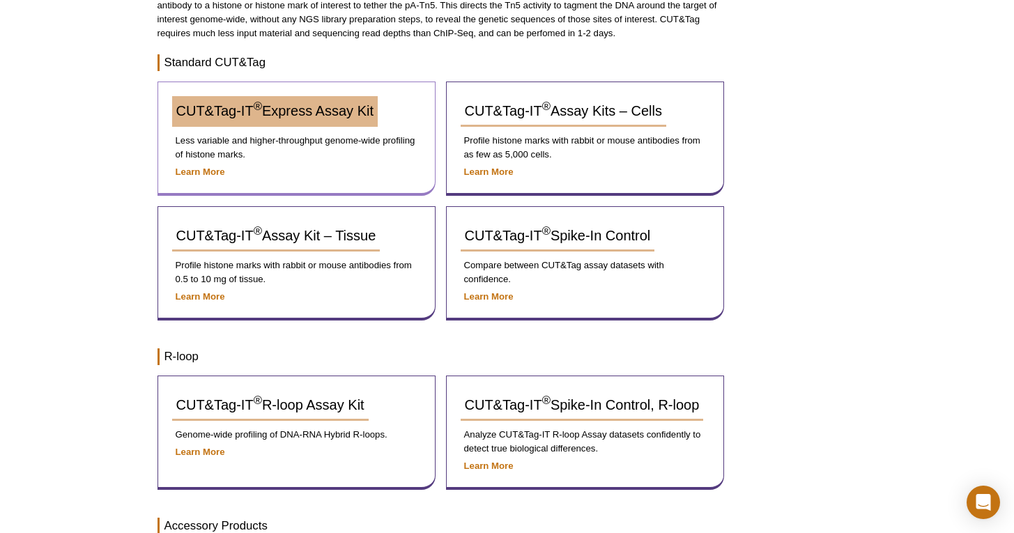
scroll to position [193, 0]
click at [342, 119] on link "CUT&Tag-IT ® Express Assay Kit" at bounding box center [275, 111] width 206 height 31
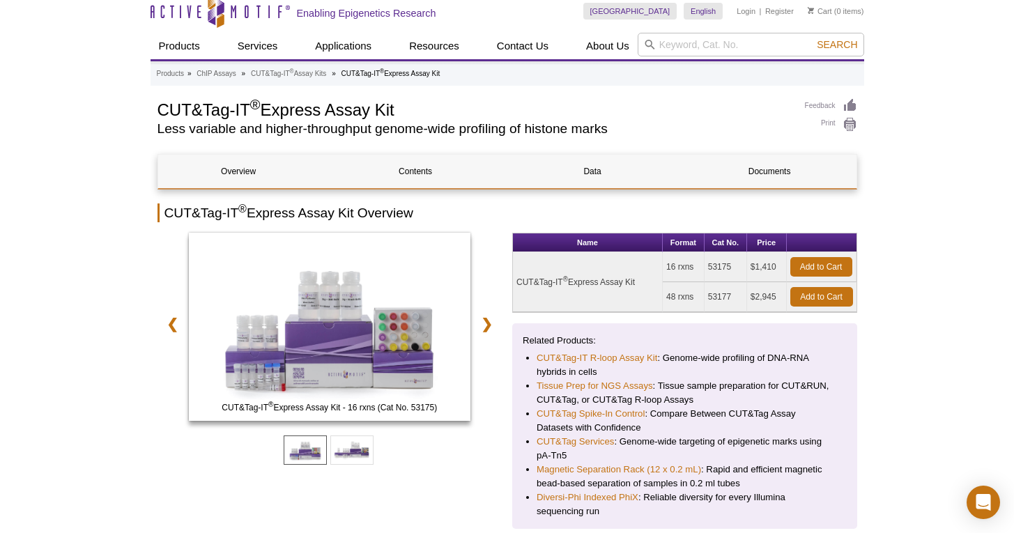
scroll to position [11, 0]
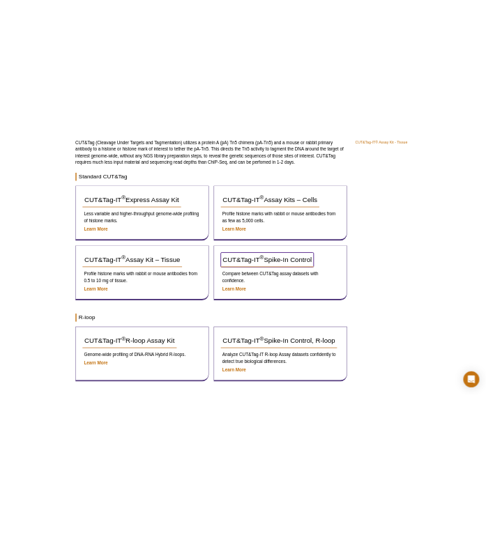
scroll to position [198, 0]
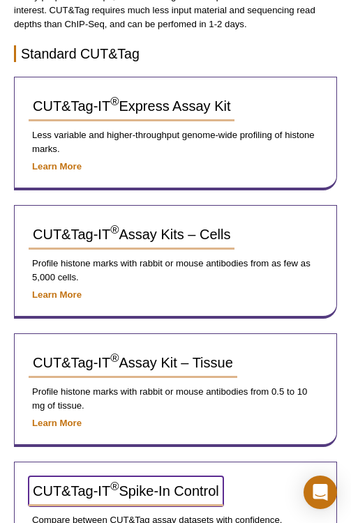
select select "[GEOGRAPHIC_DATA]"
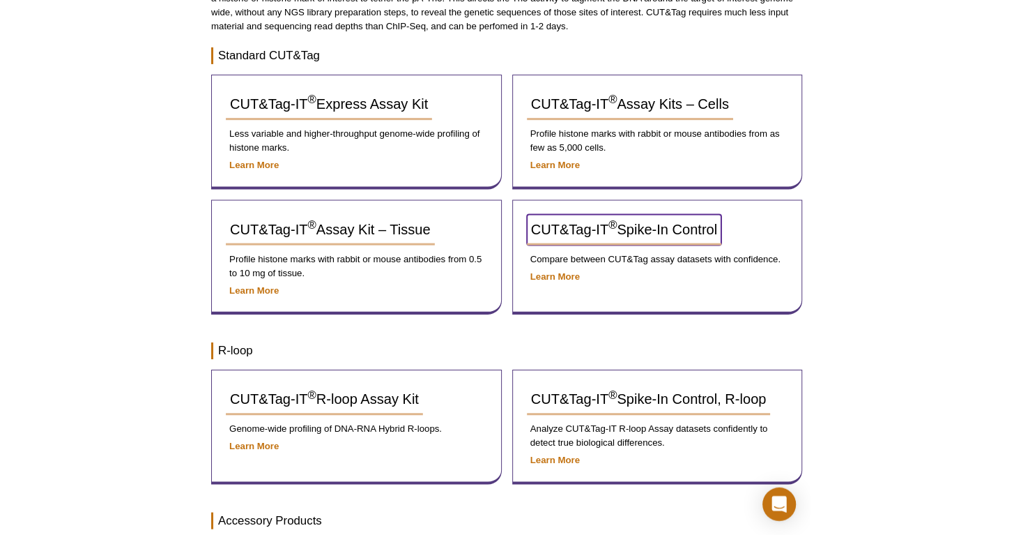
scroll to position [185, 0]
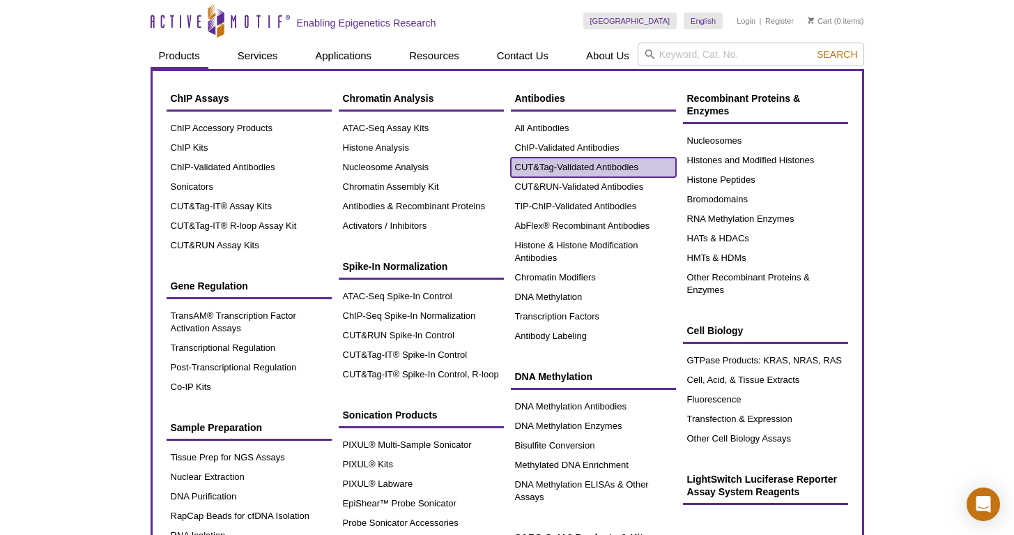
click at [574, 167] on link "CUT&Tag-Validated Antibodies" at bounding box center [593, 168] width 165 height 20
